Goal: Navigation & Orientation: Find specific page/section

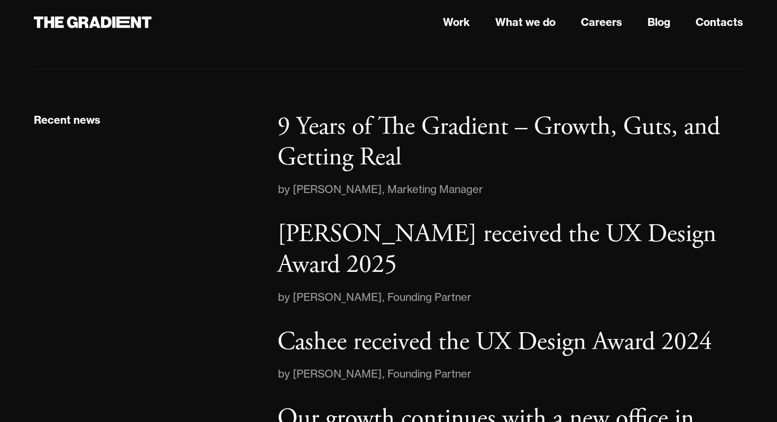
scroll to position [1578, 0]
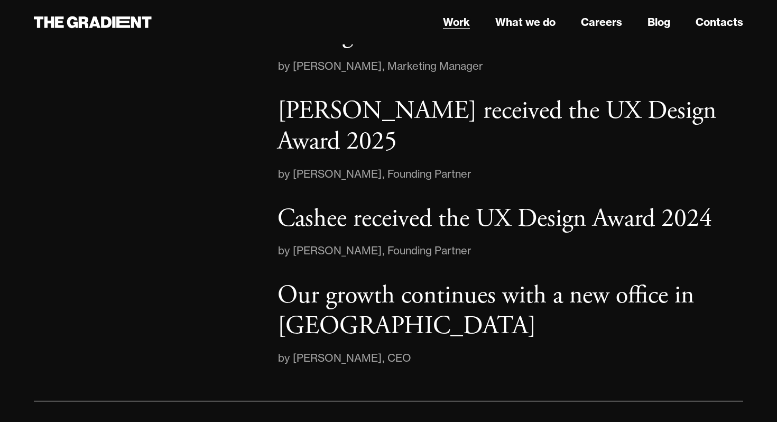
click at [461, 22] on link "Work" at bounding box center [456, 22] width 27 height 16
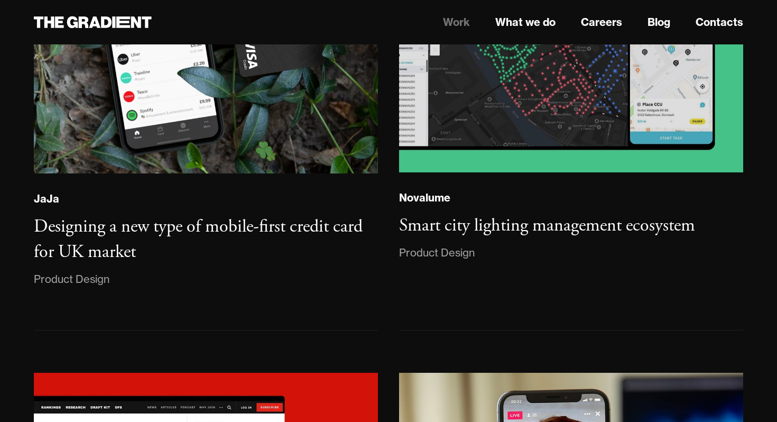
scroll to position [2190, 0]
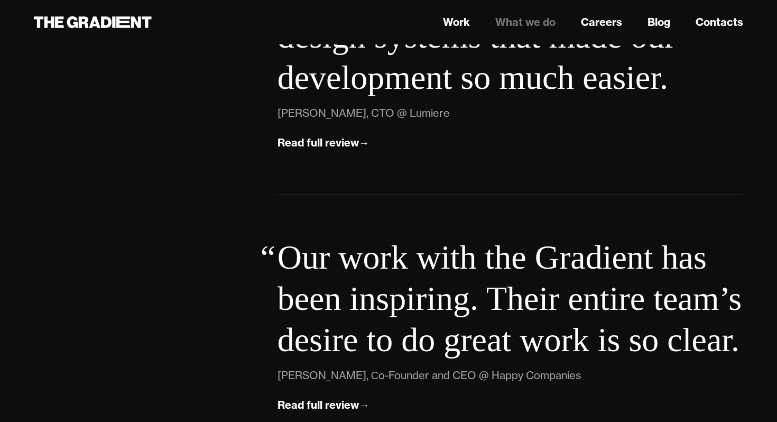
scroll to position [3841, 0]
